Goal: Submit feedback/report problem

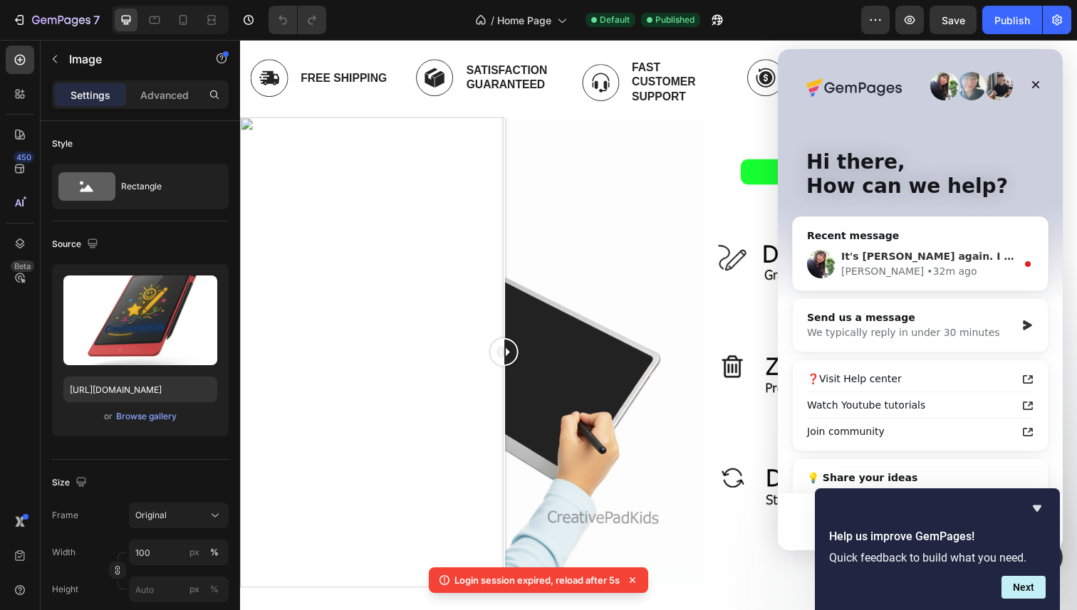
click at [912, 268] on div "[PERSON_NAME] • 32m ago" at bounding box center [928, 271] width 175 height 15
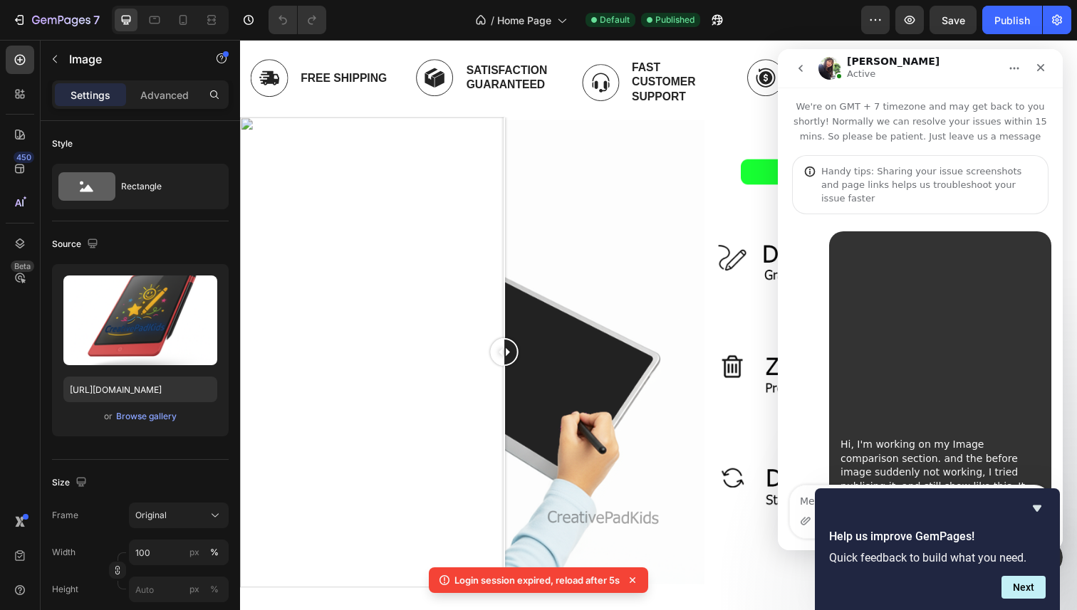
scroll to position [143, 0]
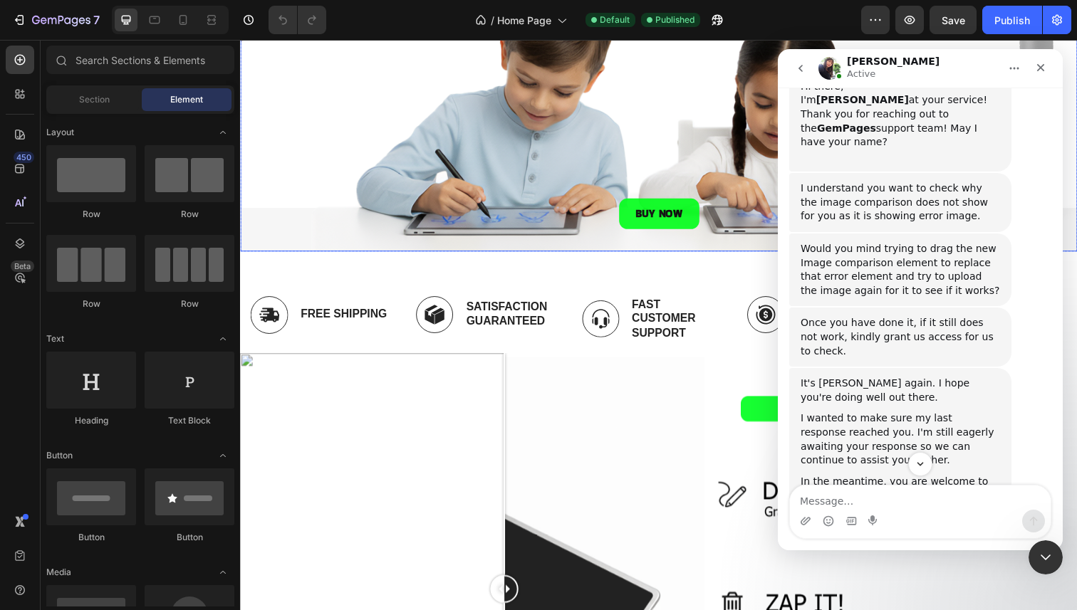
scroll to position [467, 0]
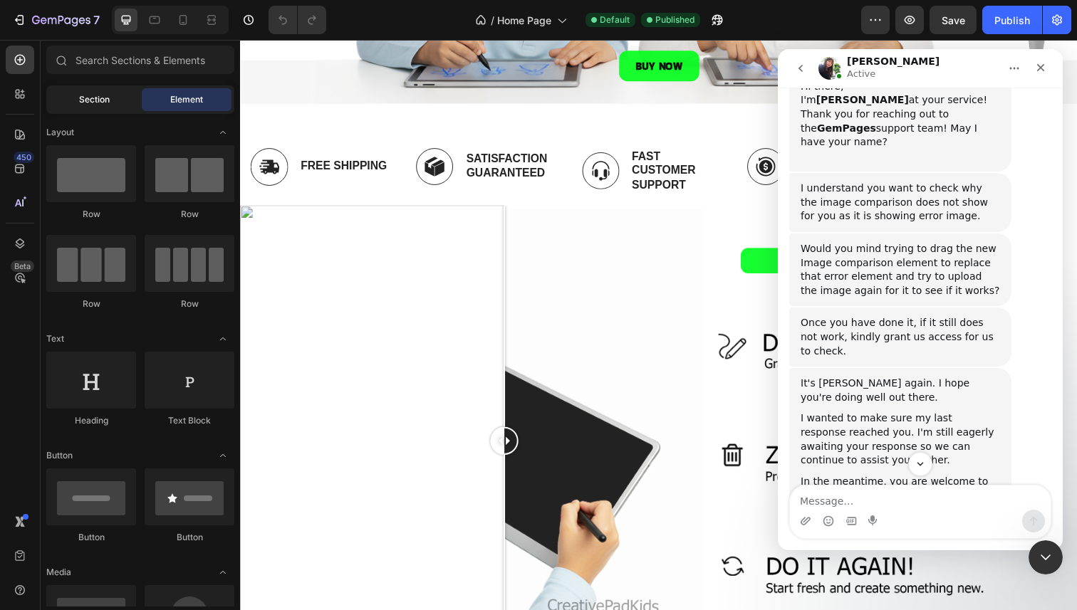
click at [106, 98] on span "Section" at bounding box center [94, 99] width 31 height 13
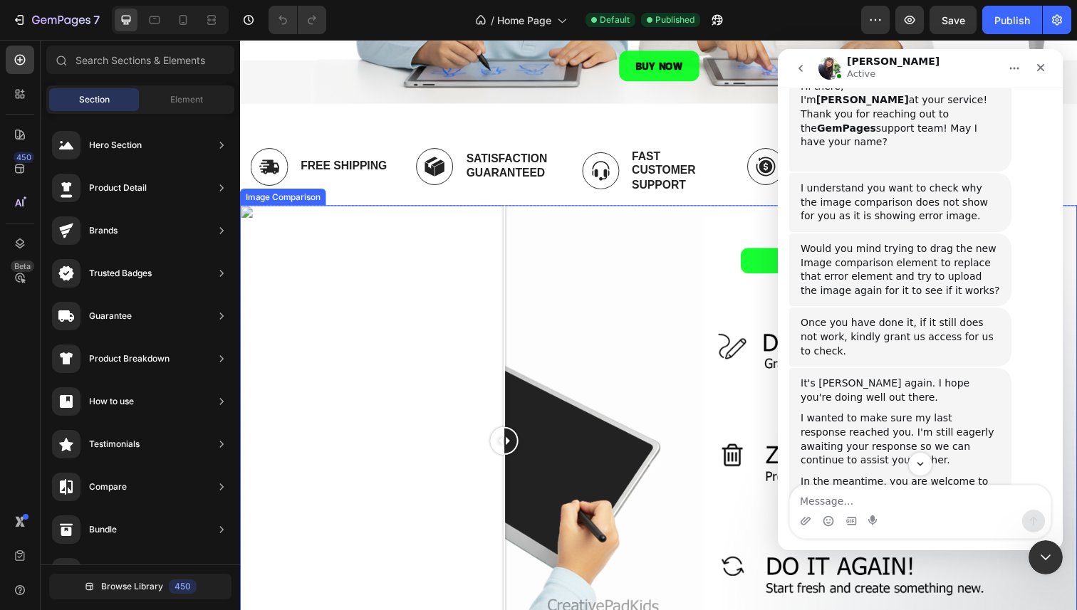
click at [504, 355] on div at bounding box center [510, 449] width 28 height 481
click at [411, 351] on div at bounding box center [667, 449] width 855 height 481
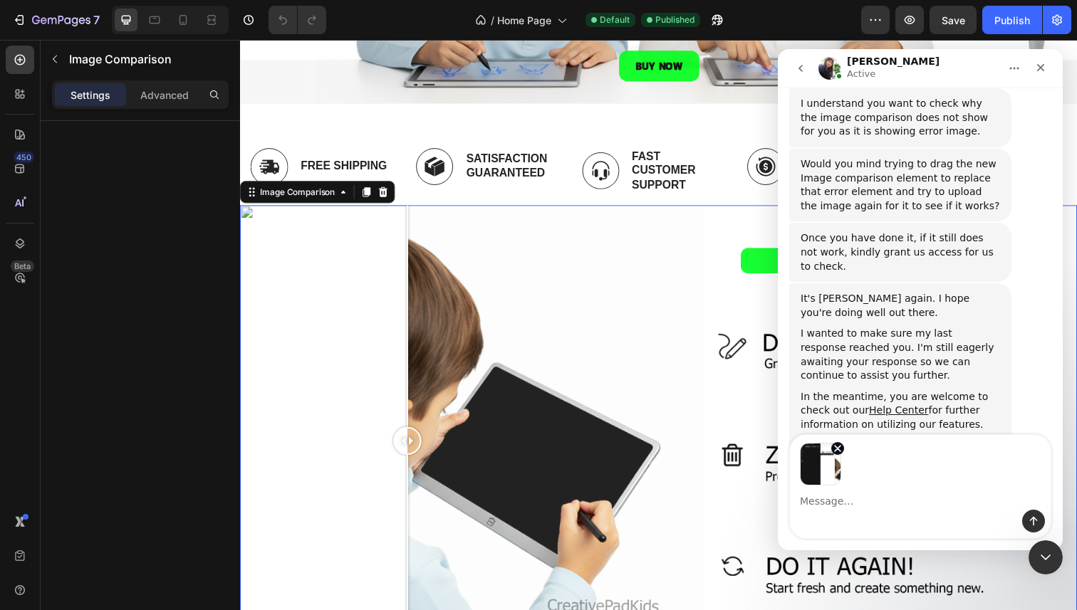
scroll to position [750, 0]
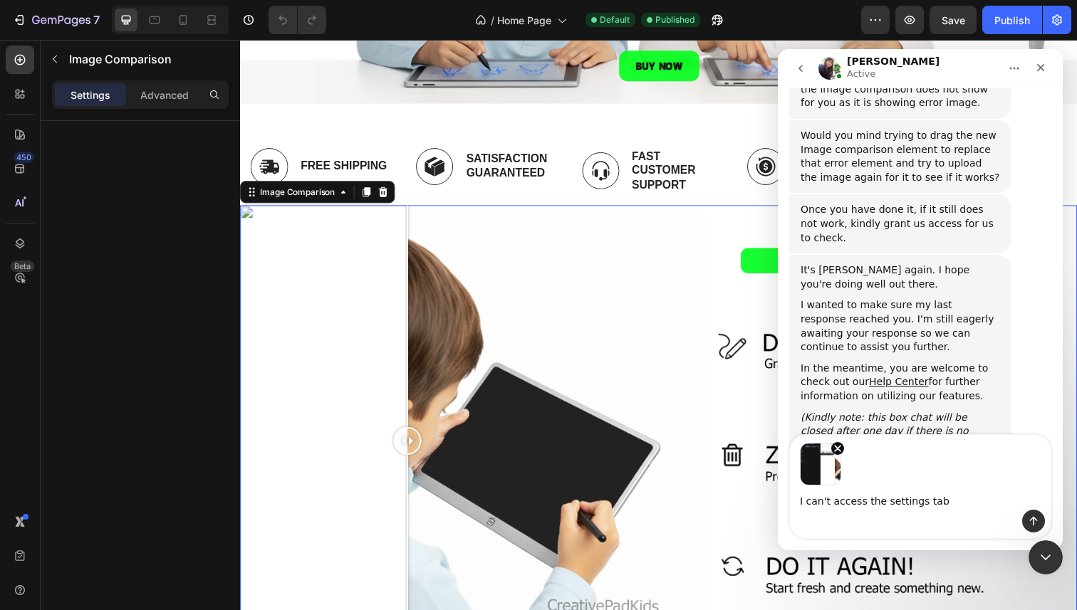
type textarea "I can't access the settings tab"
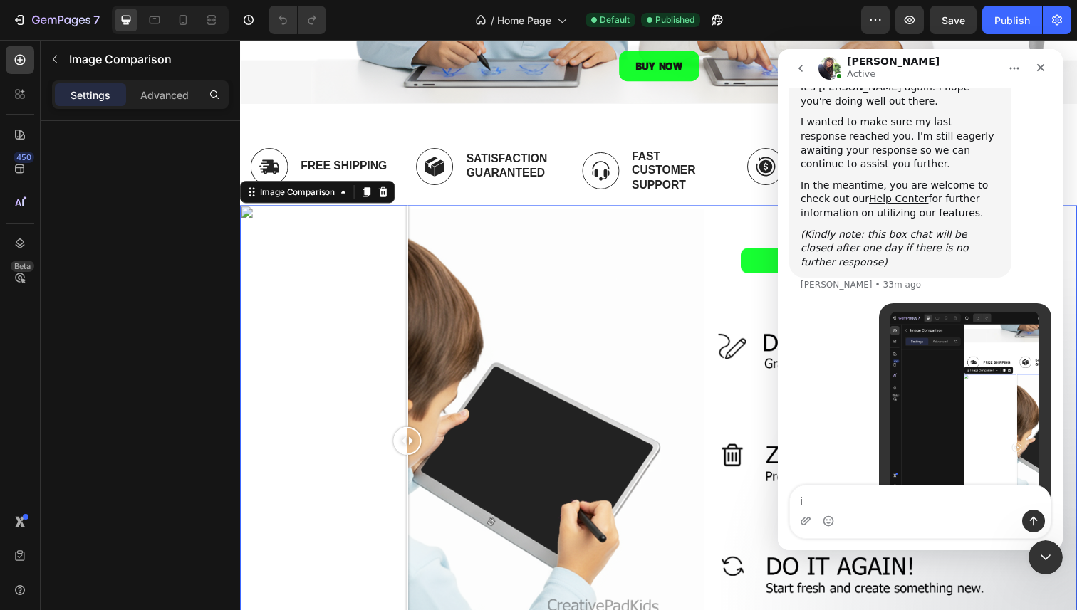
scroll to position [939, 0]
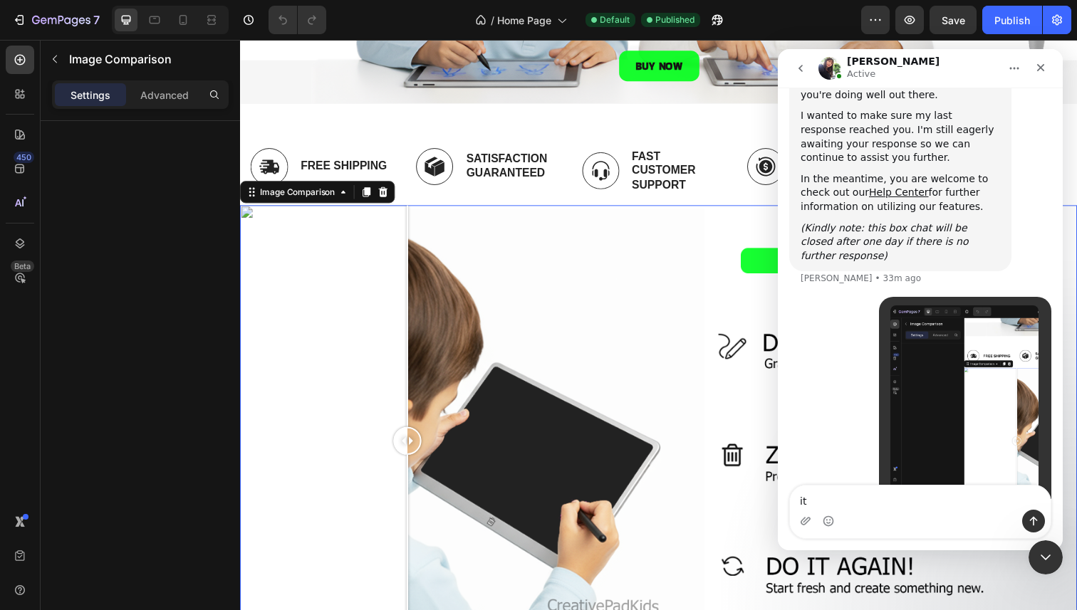
type textarea "it"
type textarea "when I click this section it just goes black"
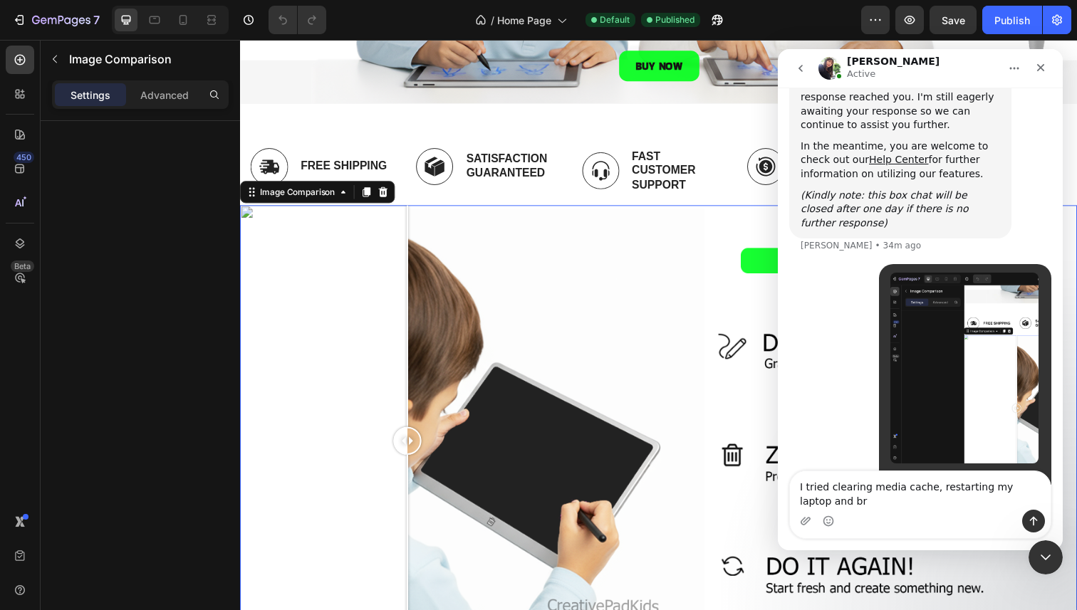
scroll to position [986, 0]
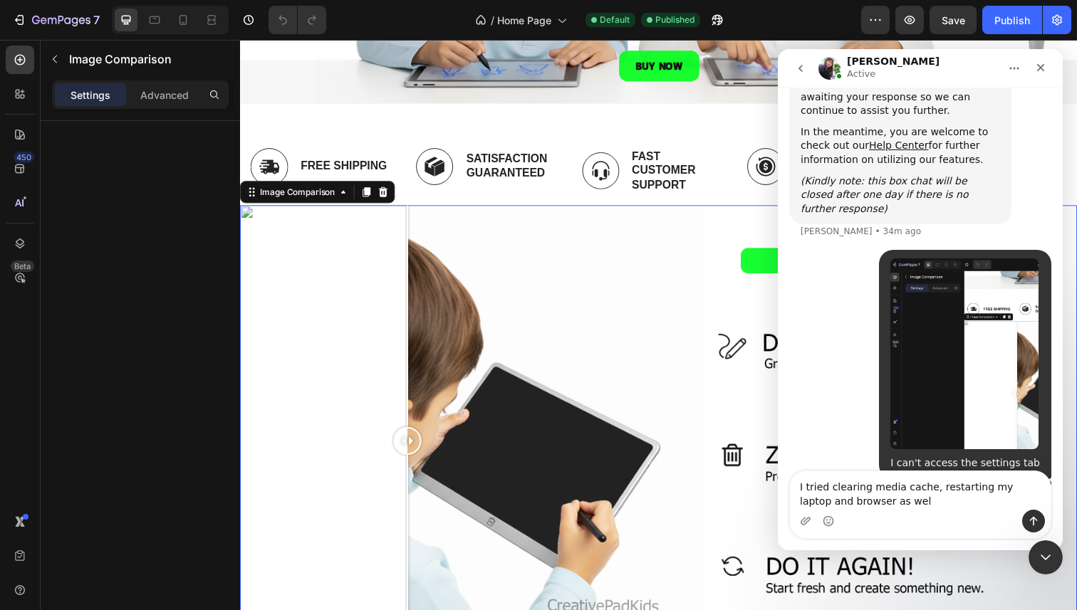
type textarea "I tried clearing media cache, restarting my laptop and browser as well"
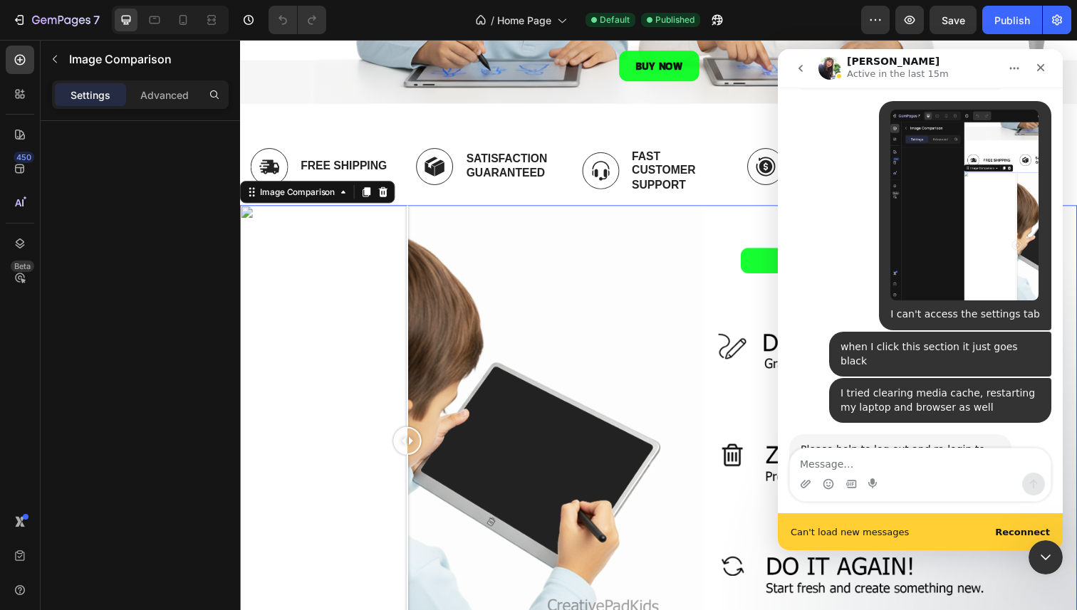
scroll to position [1126, 0]
